Goal: Task Accomplishment & Management: Manage account settings

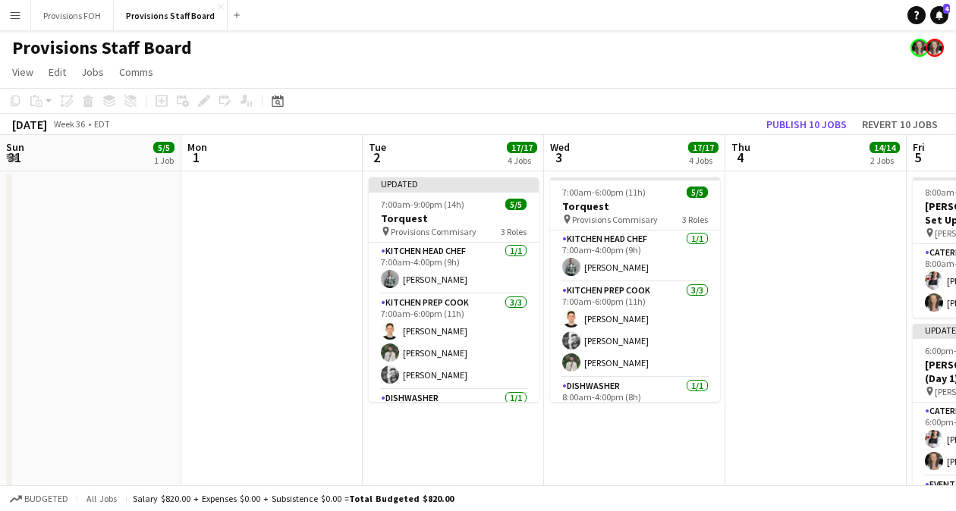
scroll to position [0, 457]
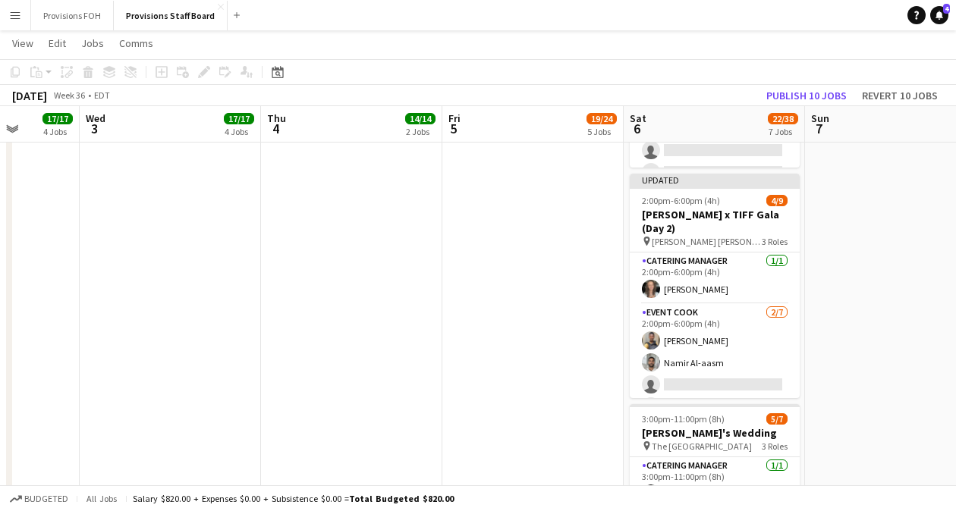
scroll to position [610, 0]
click at [736, 268] on app-card-role "Catering Manager [DATE] 2:00pm-6:00pm (4h) [PERSON_NAME]" at bounding box center [715, 279] width 170 height 52
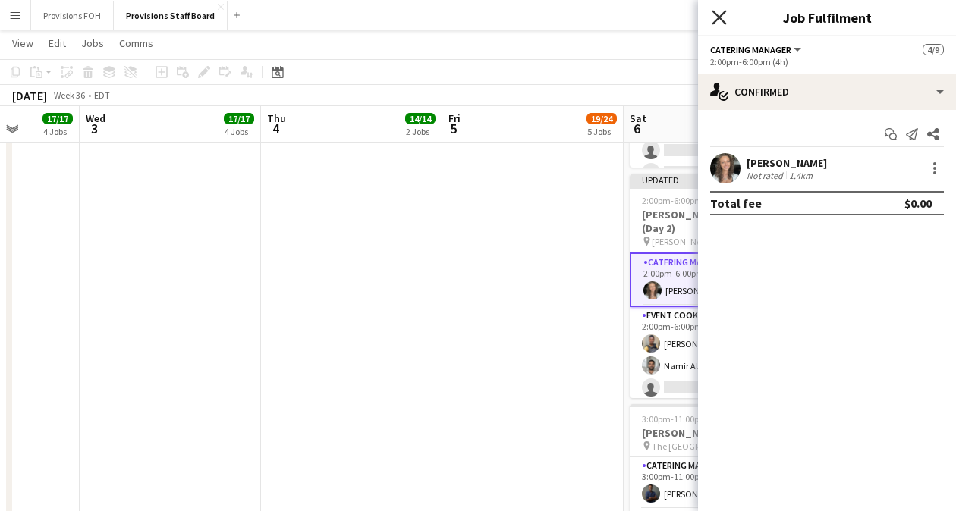
click at [723, 17] on icon "Close pop-in" at bounding box center [718, 17] width 14 height 14
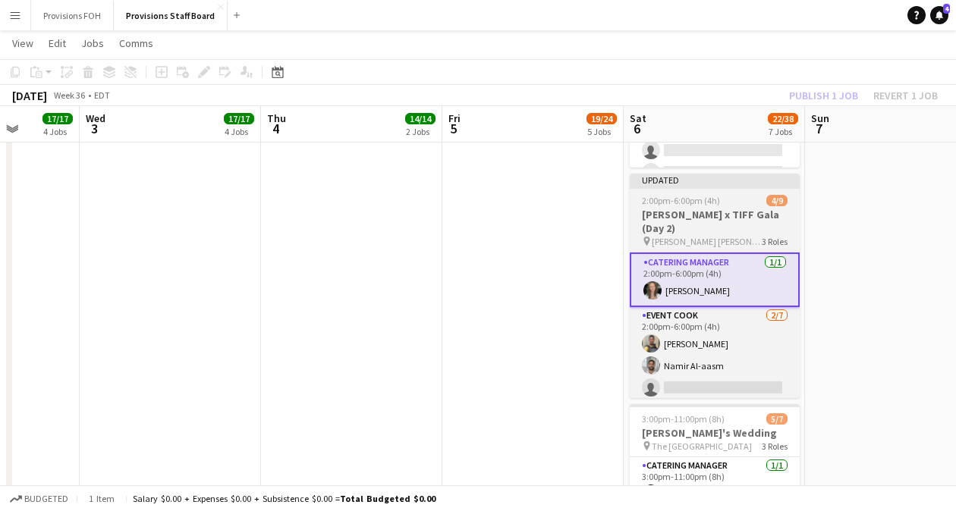
click at [728, 202] on div "2:00pm-6:00pm (4h) 4/9" at bounding box center [715, 200] width 170 height 11
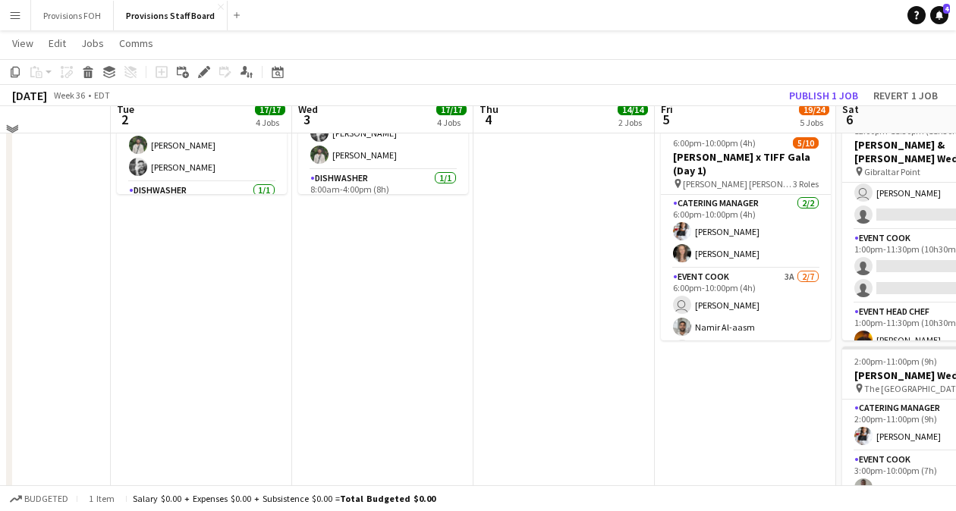
scroll to position [194, 0]
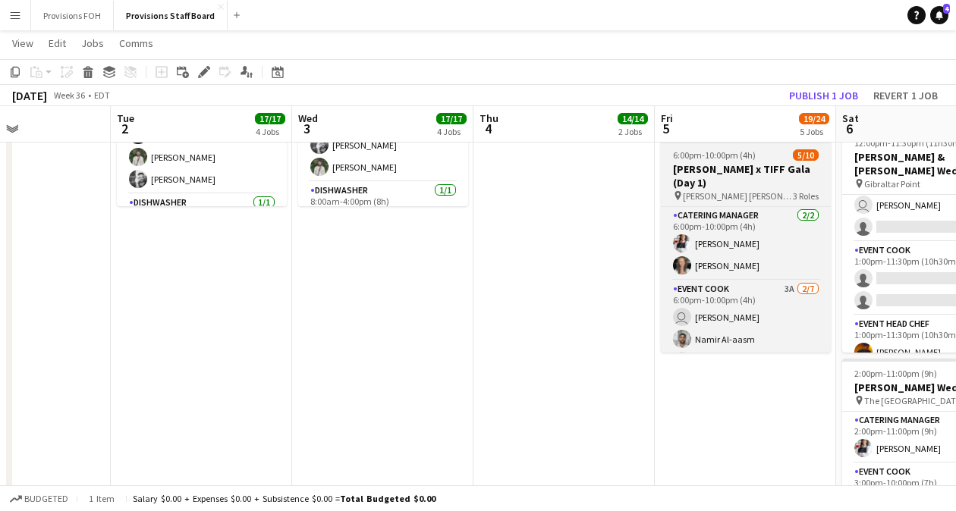
click at [756, 154] on div "6:00pm-10:00pm (4h) 5/10" at bounding box center [746, 154] width 170 height 11
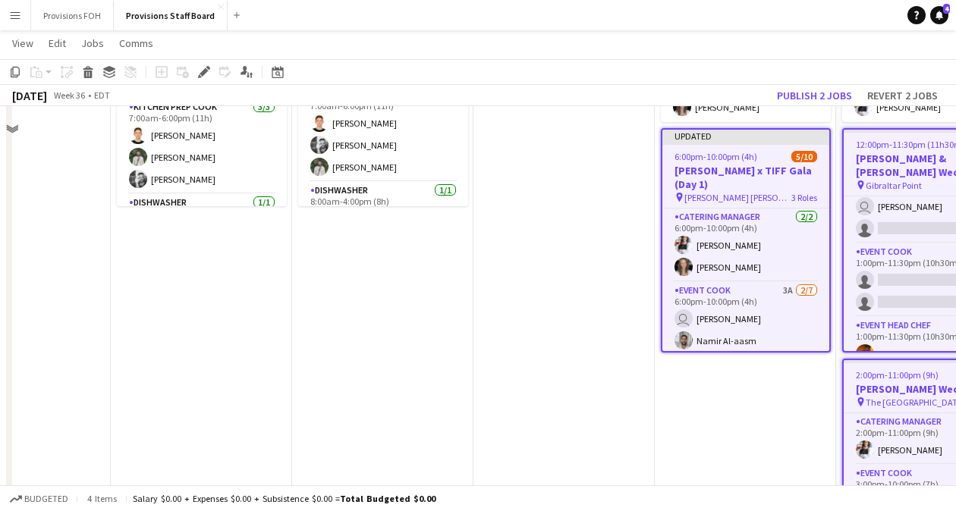
scroll to position [137, 0]
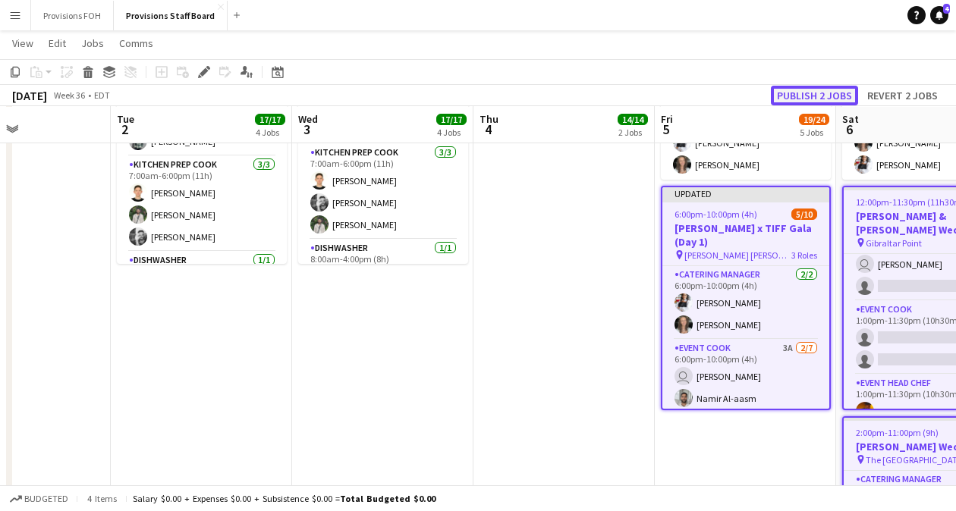
click at [809, 99] on button "Publish 2 jobs" at bounding box center [814, 96] width 87 height 20
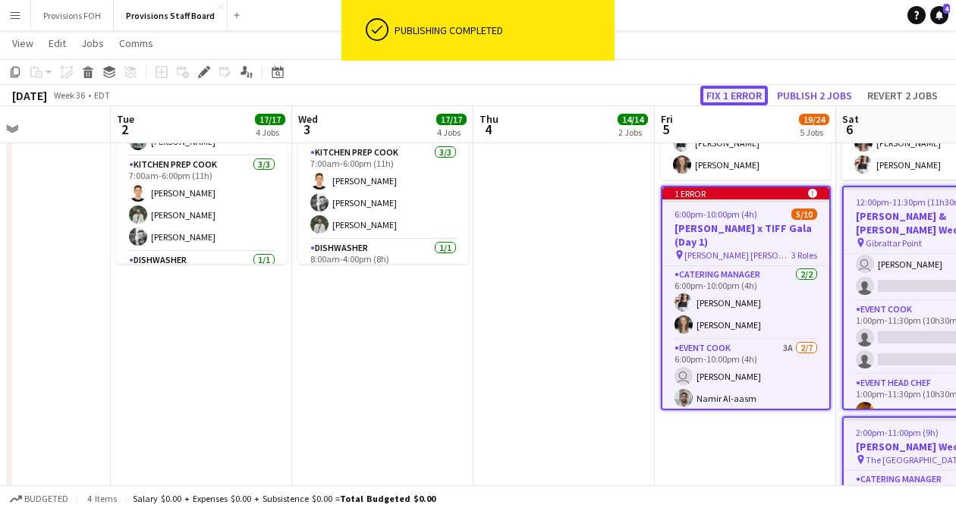
click at [725, 95] on button "Fix 1 error" at bounding box center [734, 96] width 68 height 20
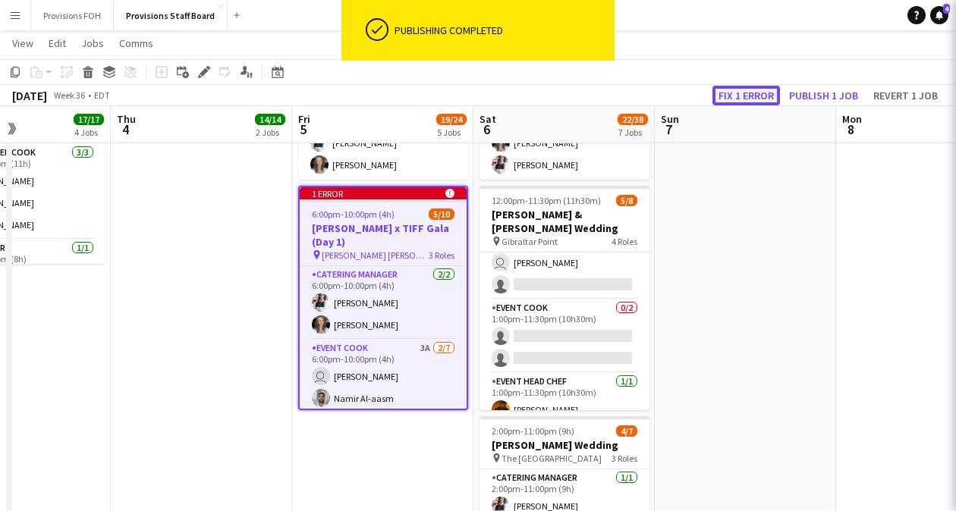
scroll to position [0, 522]
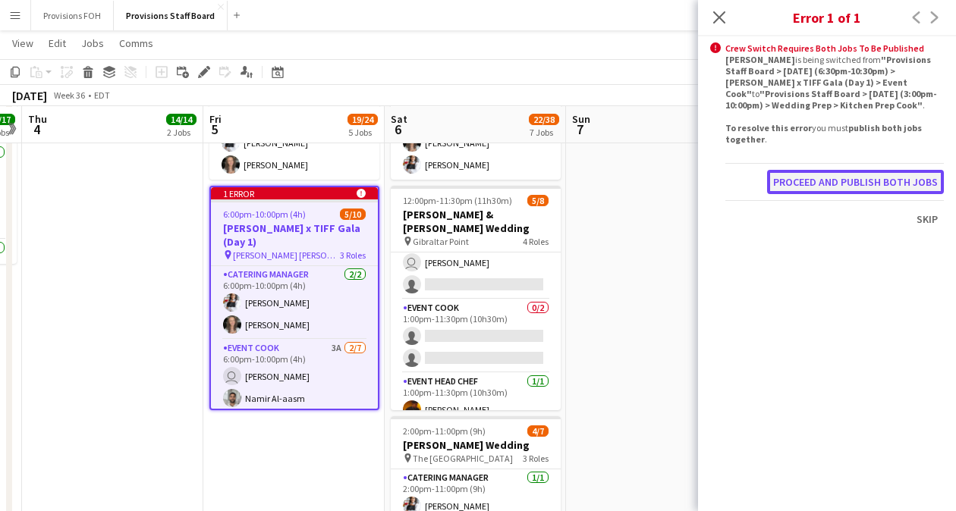
click at [855, 182] on button "Proceed and publish both jobs" at bounding box center [855, 182] width 177 height 24
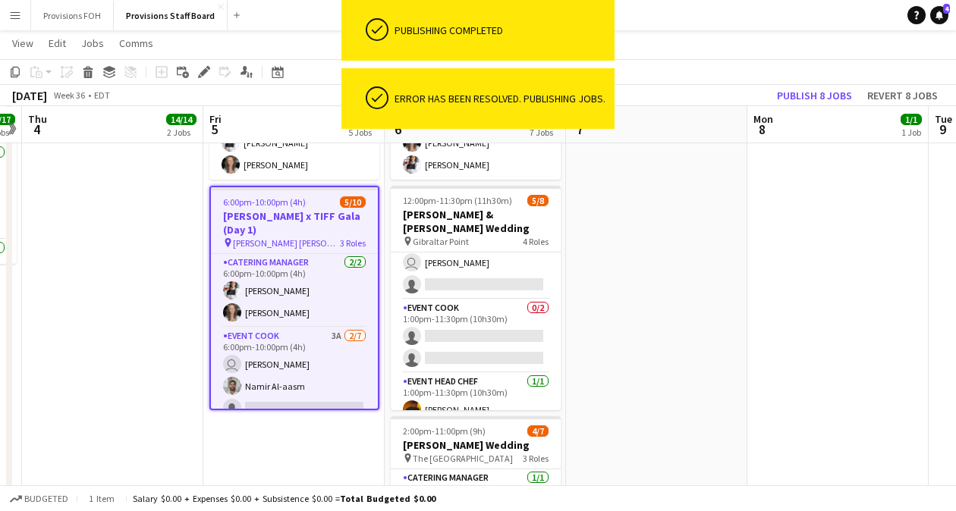
click at [699, 64] on app-toolbar "Copy Paste Paste Ctrl+V Paste with crew Ctrl+Shift+V Paste linked Job [GEOGRAPH…" at bounding box center [478, 72] width 956 height 26
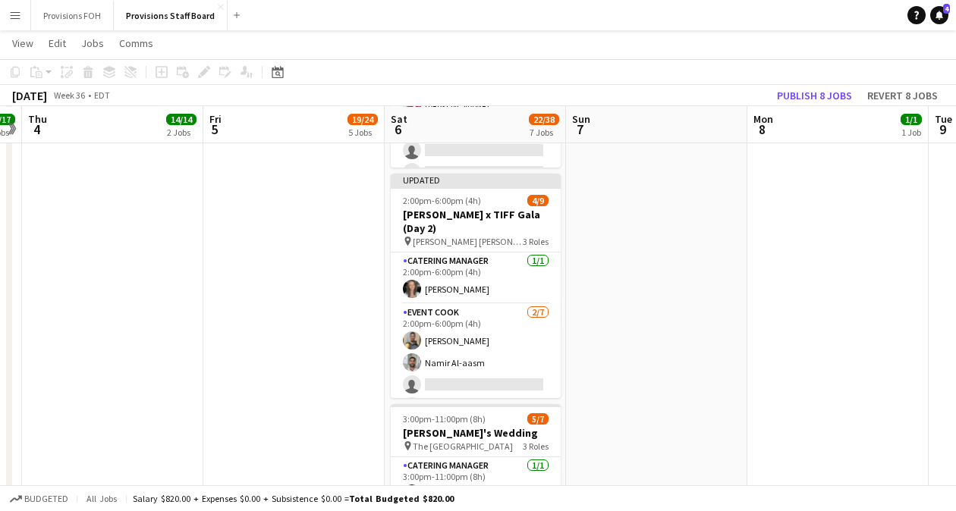
scroll to position [610, 0]
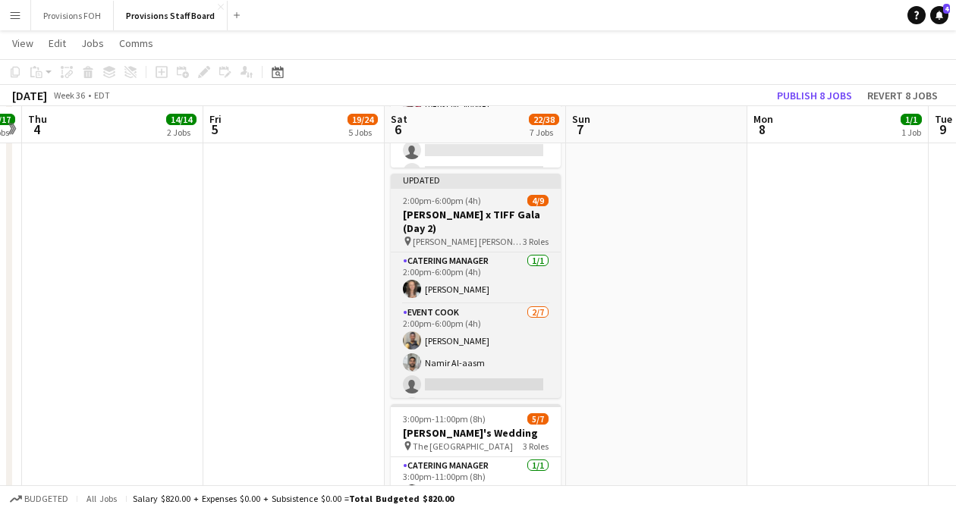
click at [499, 201] on div "2:00pm-6:00pm (4h) 4/9" at bounding box center [476, 200] width 170 height 11
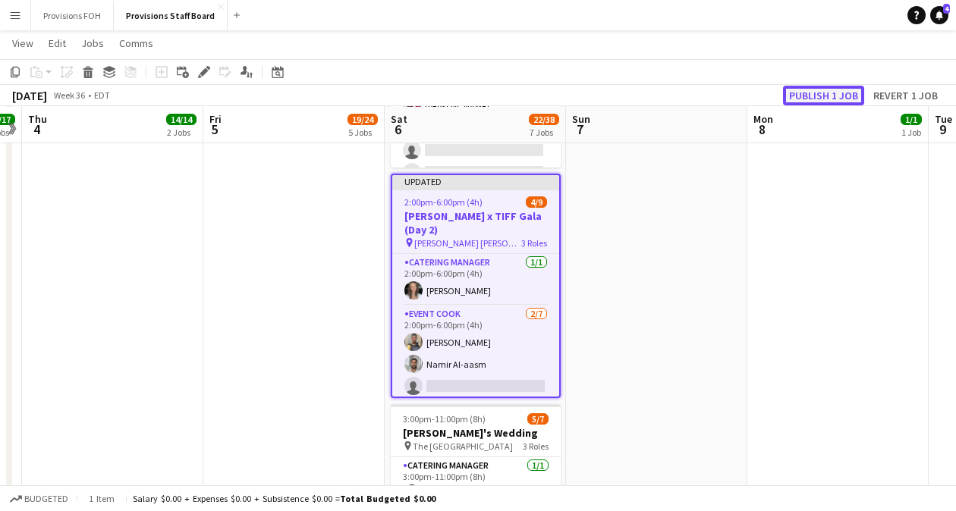
click at [823, 96] on button "Publish 1 job" at bounding box center [823, 96] width 81 height 20
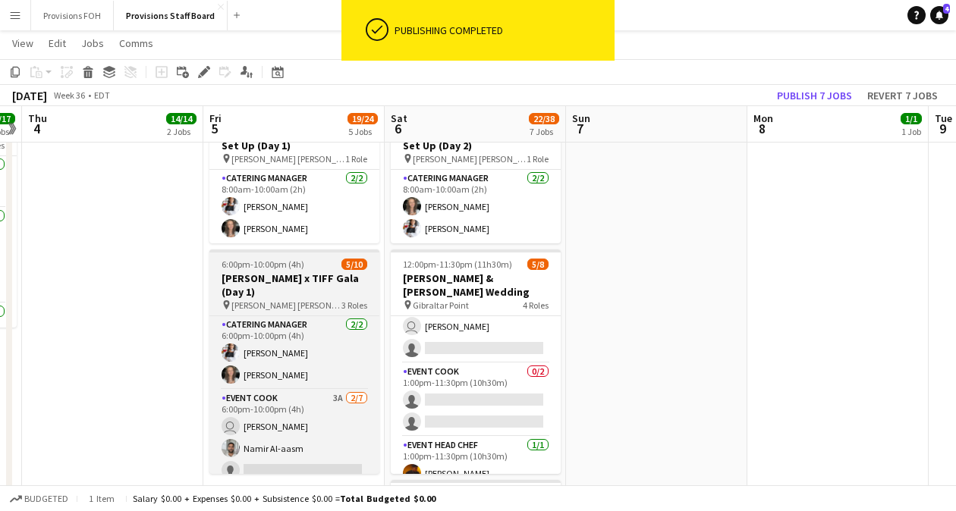
scroll to position [72, 0]
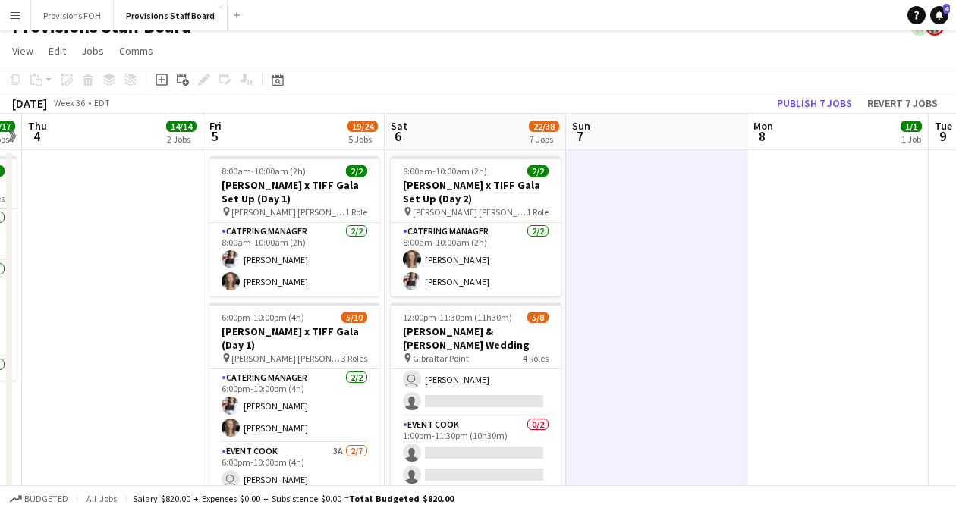
scroll to position [17, 0]
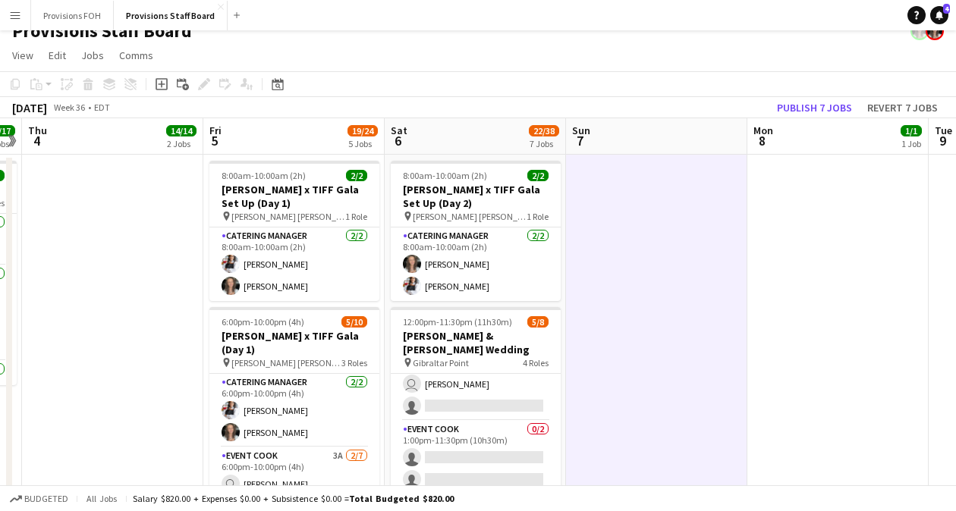
click at [551, 60] on app-page-menu "View Day view expanded Day view collapsed Month view Date picker Jump to [DATE]…" at bounding box center [478, 56] width 956 height 29
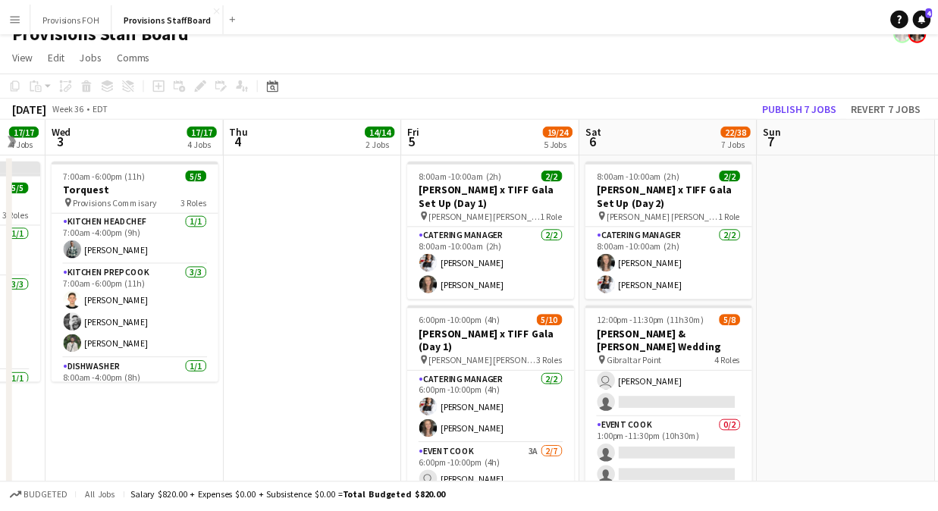
scroll to position [16, 0]
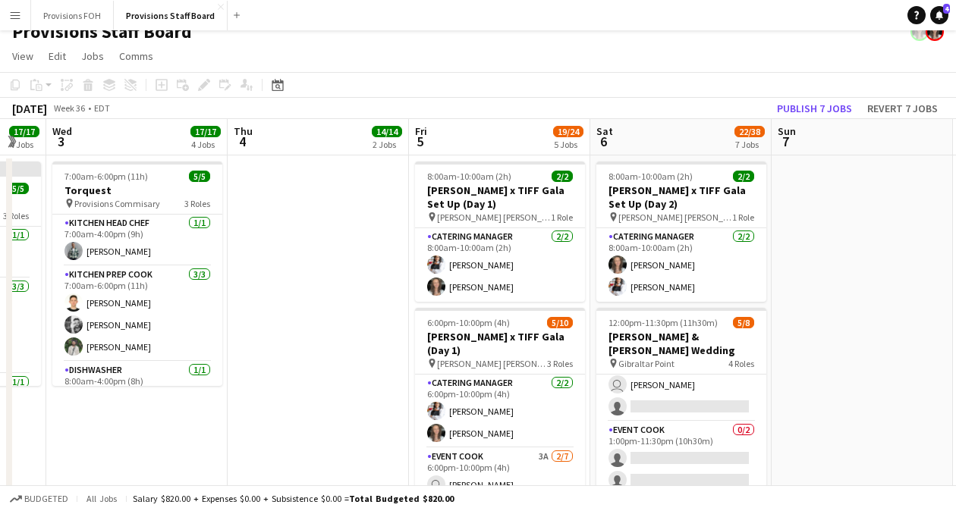
click at [466, 33] on div "Provisions Staff Board" at bounding box center [478, 28] width 956 height 29
